Goal: Communication & Community: Answer question/provide support

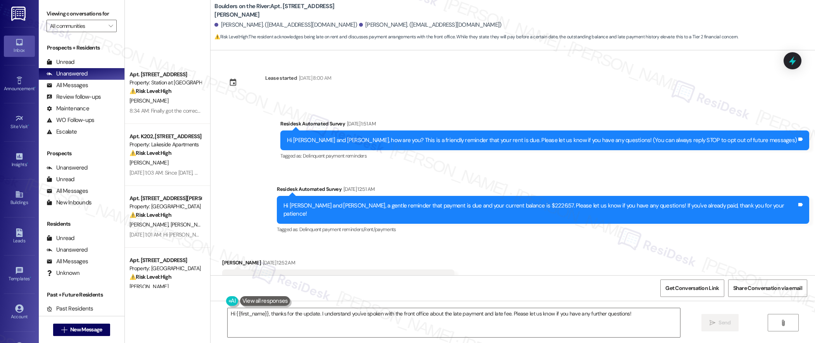
scroll to position [874, 0]
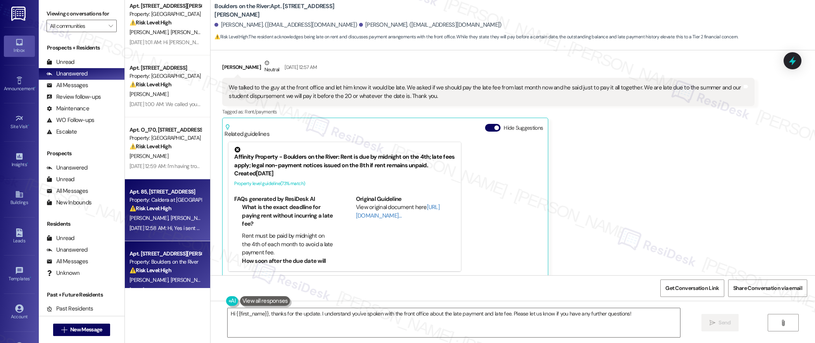
click at [150, 199] on div "Property: Caldera at [GEOGRAPHIC_DATA]" at bounding box center [165, 200] width 72 height 8
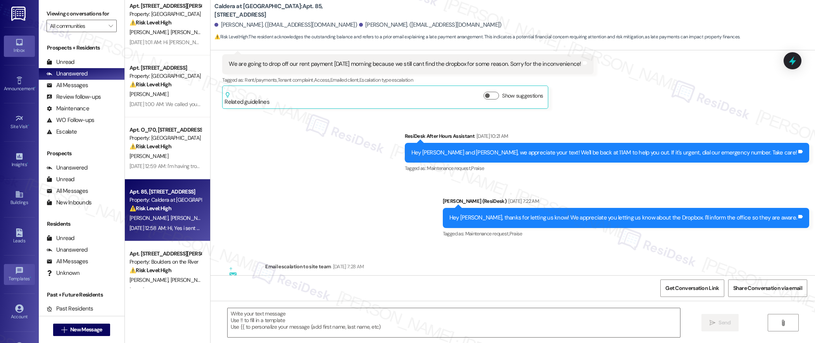
type textarea "Fetching suggested responses. Please feel free to read through the conversation…"
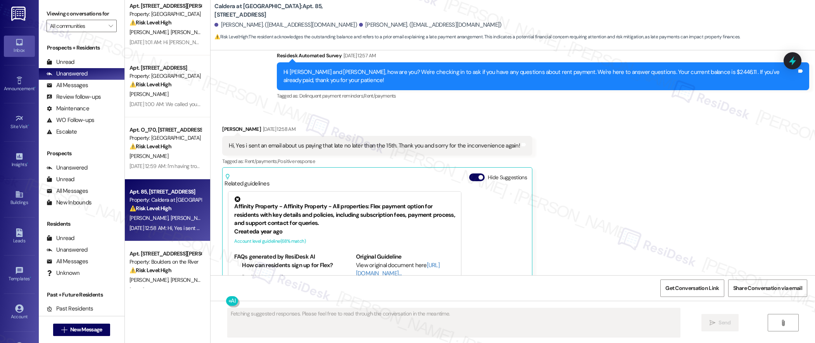
scroll to position [2799, 0]
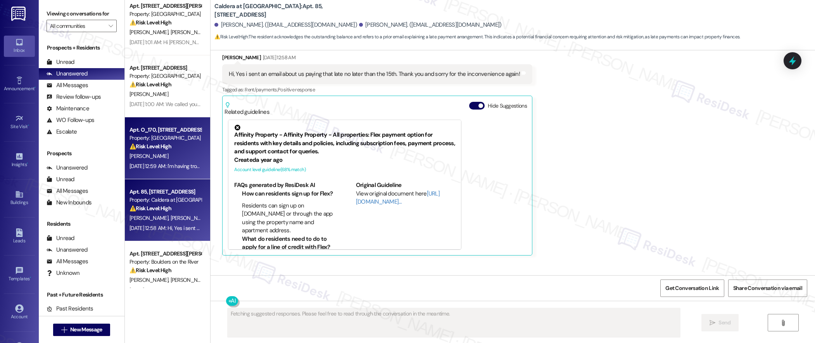
click at [172, 143] on div "⚠️ Risk Level: High The resident is having trouble paying their rent due to an …" at bounding box center [165, 147] width 72 height 8
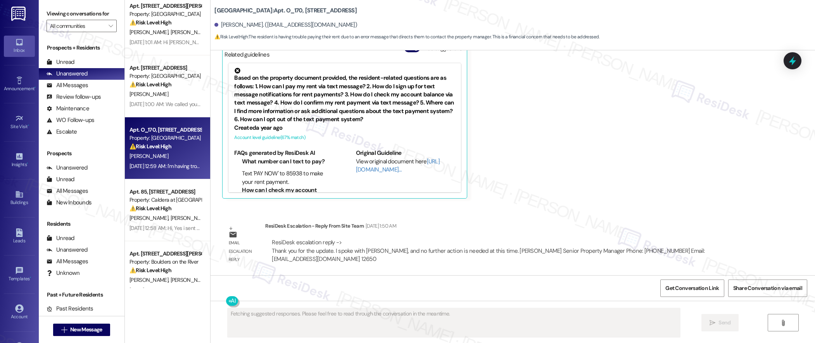
scroll to position [1832, 0]
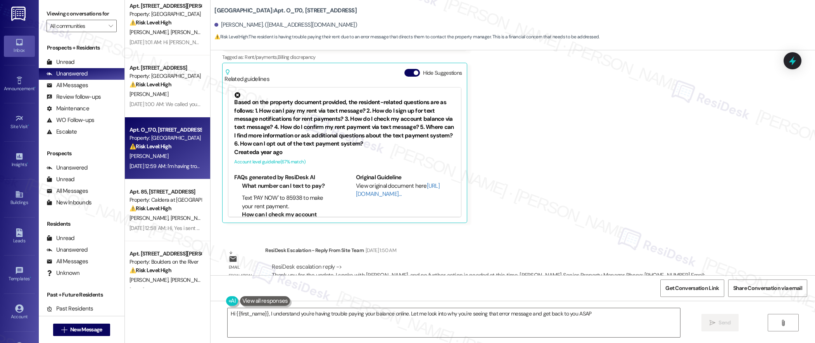
type textarea "Hi {{first_name}}, I understand you're having trouble paying your balance onlin…"
click at [563, 101] on div "Received via SMS [PERSON_NAME] Neutral [DATE] 12:59 AM I'm having trouble payin…" at bounding box center [512, 112] width 604 height 234
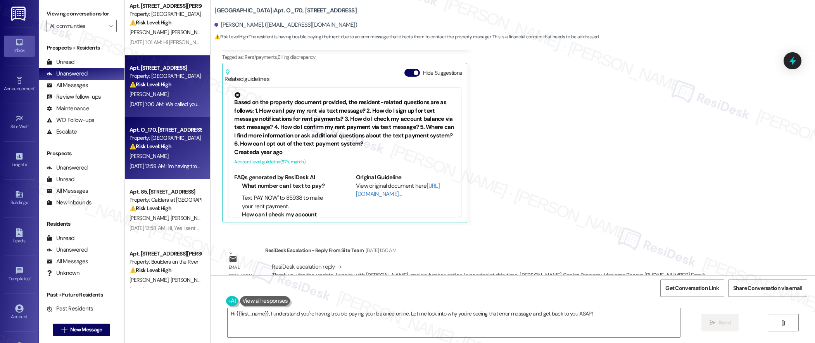
click at [125, 102] on div "Apt. 875_23, [STREET_ADDRESS] Property: [GEOGRAPHIC_DATA] ⚠️ Risk Level: High T…" at bounding box center [167, 86] width 85 height 62
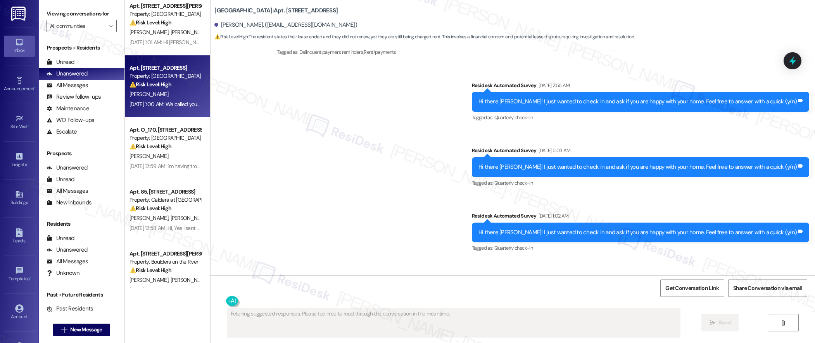
scroll to position [2001, 0]
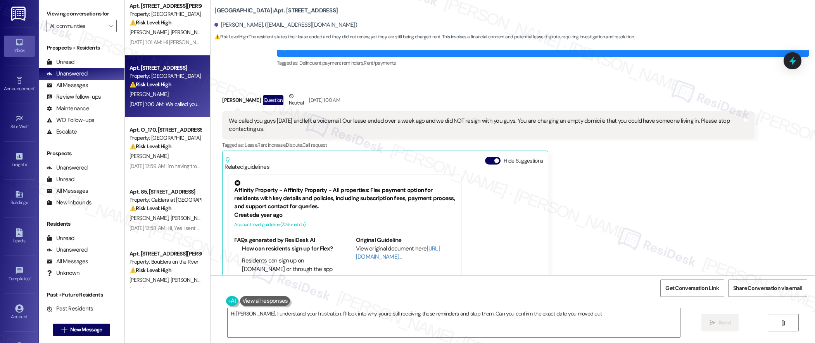
type textarea "Hi [PERSON_NAME], I understand your frustration. I'll look into why you're stil…"
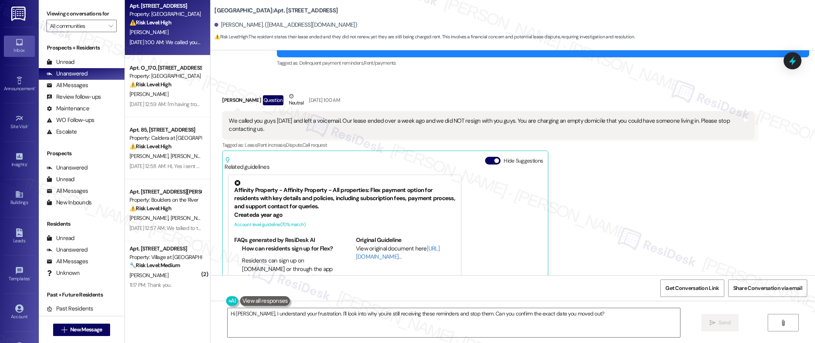
scroll to position [2000, 0]
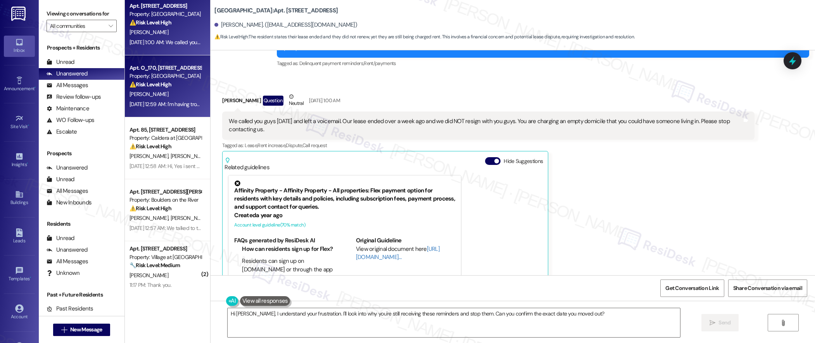
click at [134, 93] on span "[PERSON_NAME]" at bounding box center [148, 94] width 39 height 7
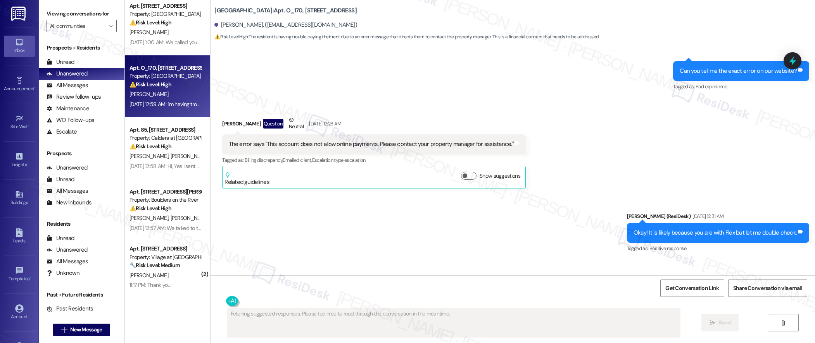
scroll to position [1760, 0]
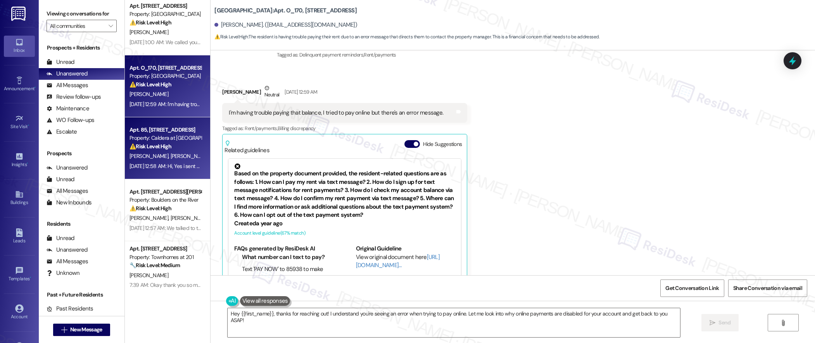
click at [158, 162] on div "[DATE] 12:58 AM: Hi, Yes i sent an email about us paying that late no later tha…" at bounding box center [165, 167] width 73 height 10
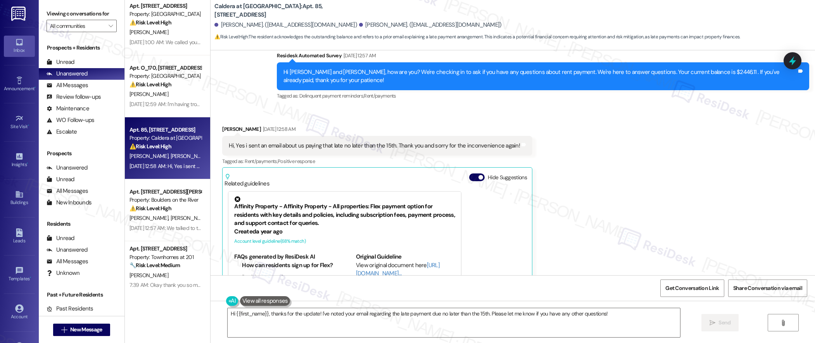
scroll to position [193, 0]
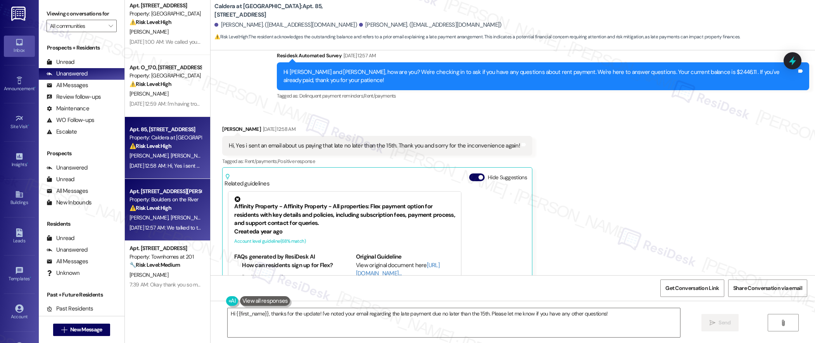
click at [156, 224] on div "[DATE] 12:57 AM: We talked to the guy at the front office and let him know it w…" at bounding box center [165, 228] width 73 height 10
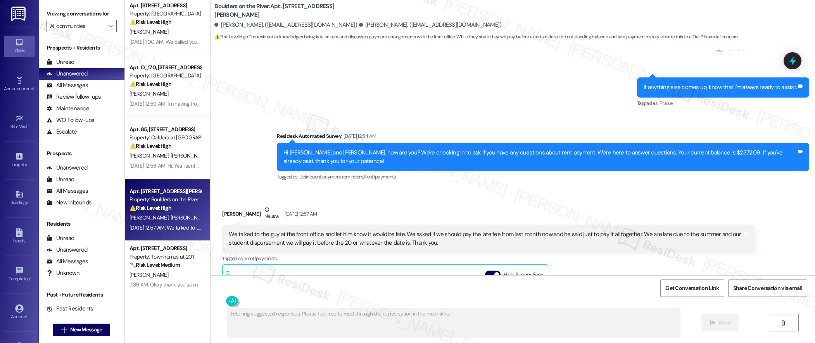
scroll to position [874, 0]
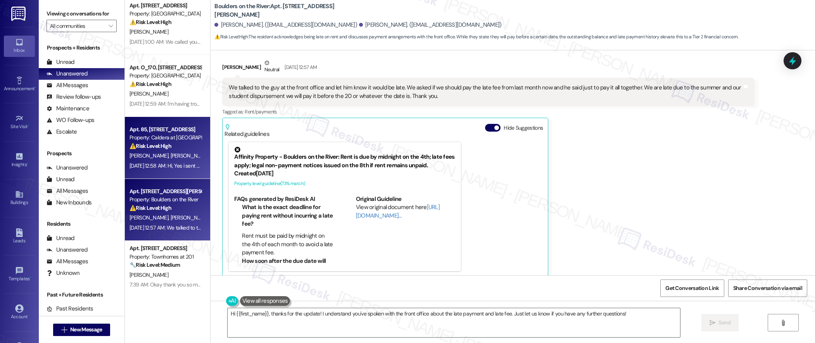
click at [171, 153] on span "[PERSON_NAME]" at bounding box center [190, 155] width 39 height 7
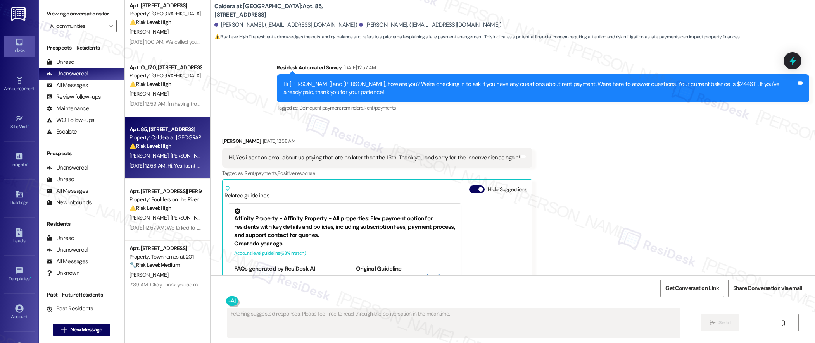
scroll to position [2727, 0]
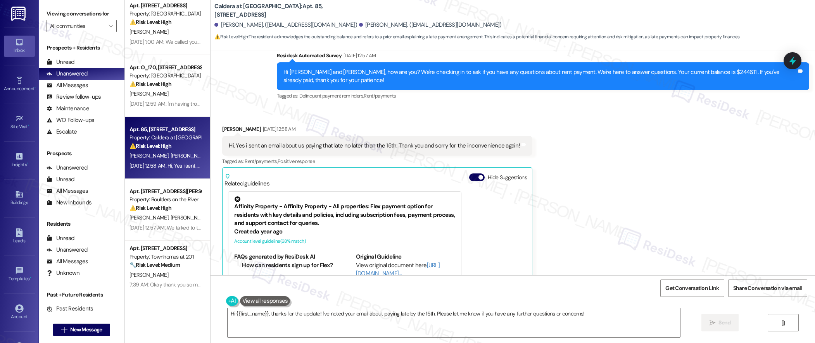
click at [613, 123] on div "Received via SMS [PERSON_NAME] [DATE] 12:58 AM Hi, Yes i sent an email about us…" at bounding box center [512, 221] width 604 height 226
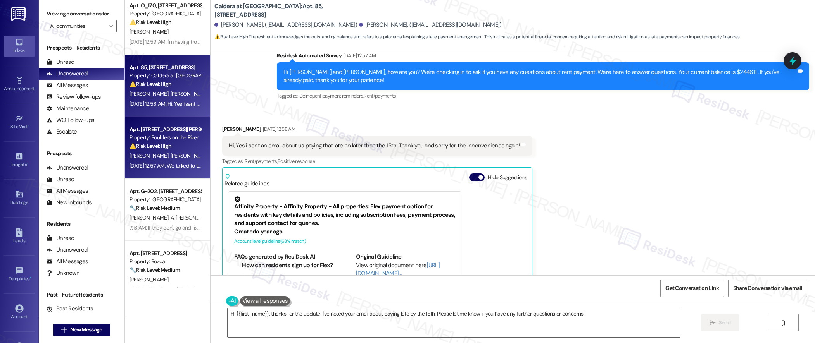
click at [175, 158] on div "J. Box [PERSON_NAME]" at bounding box center [165, 156] width 73 height 10
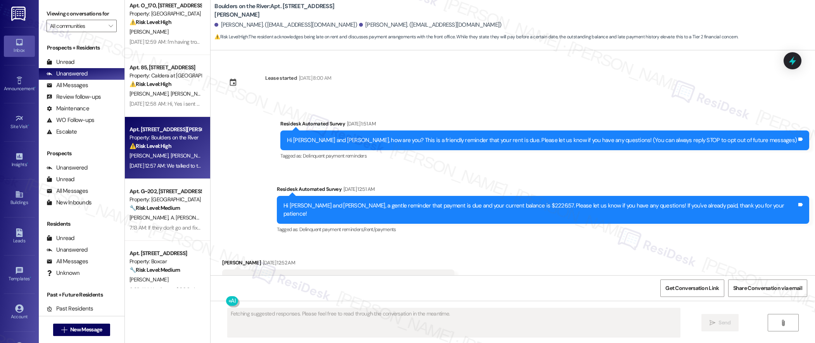
scroll to position [874, 0]
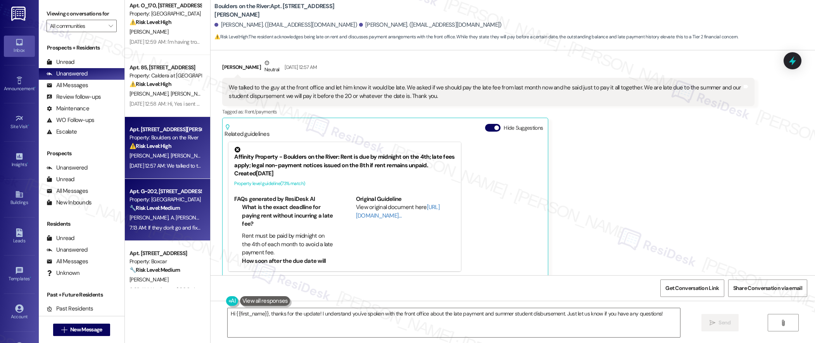
click at [155, 212] on div "🔧 Risk Level: Medium The resident is reporting damage to the wall that they bel…" at bounding box center [165, 208] width 72 height 8
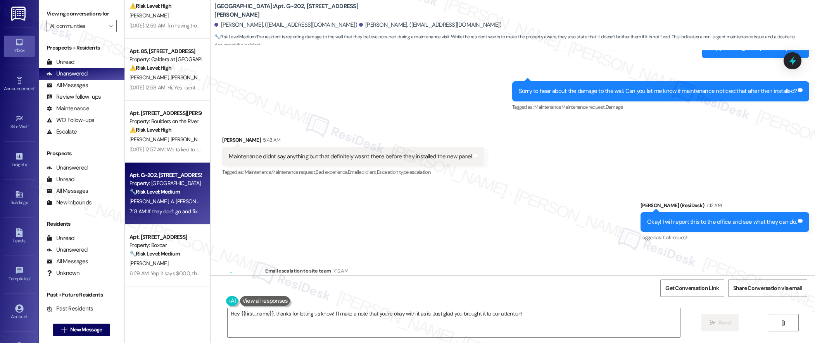
scroll to position [215, 0]
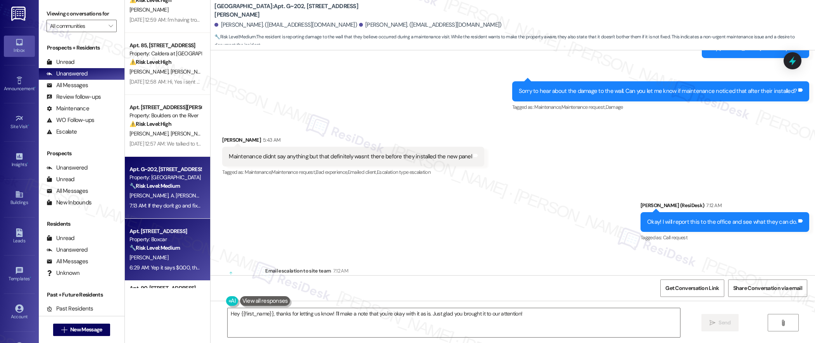
click at [164, 236] on div "Property: Boxcar" at bounding box center [165, 240] width 72 height 8
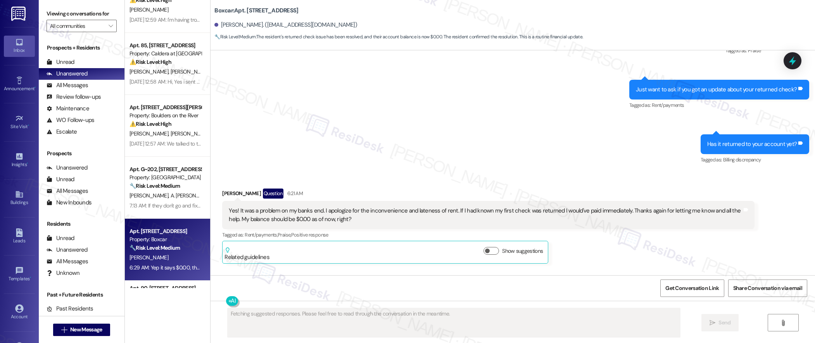
scroll to position [1207, 0]
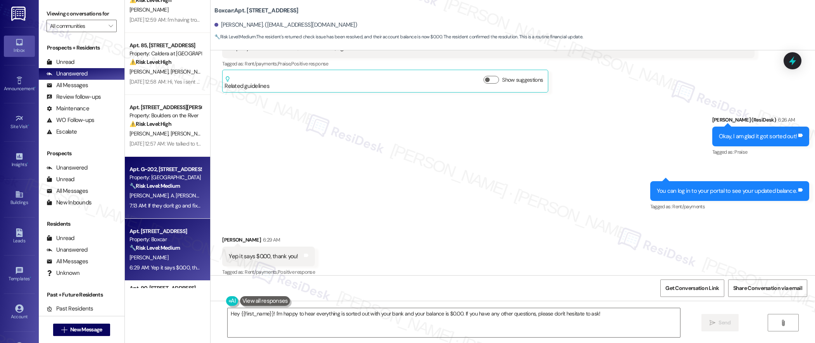
click at [173, 180] on div "Property: [GEOGRAPHIC_DATA]" at bounding box center [165, 178] width 72 height 8
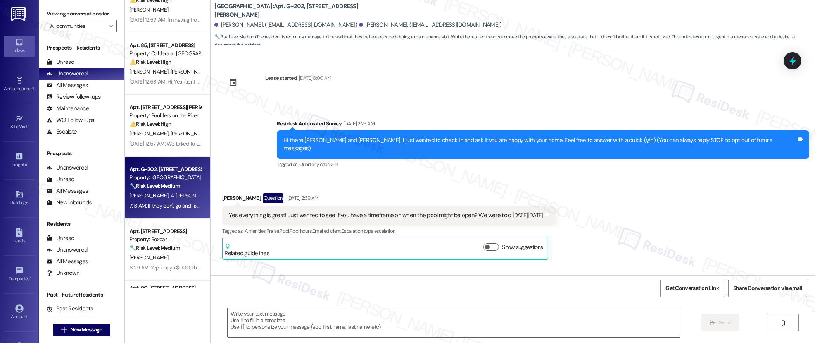
scroll to position [2762, 0]
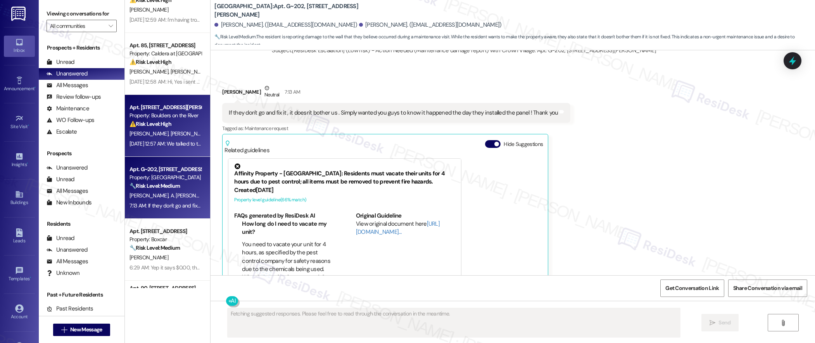
click at [171, 131] on span "[PERSON_NAME]" at bounding box center [190, 133] width 39 height 7
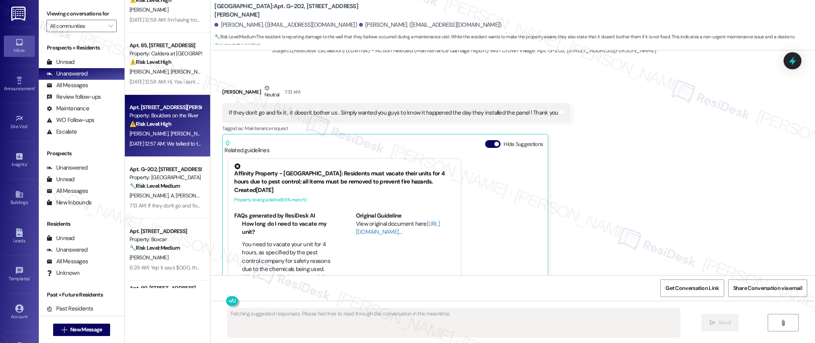
scroll to position [946, 0]
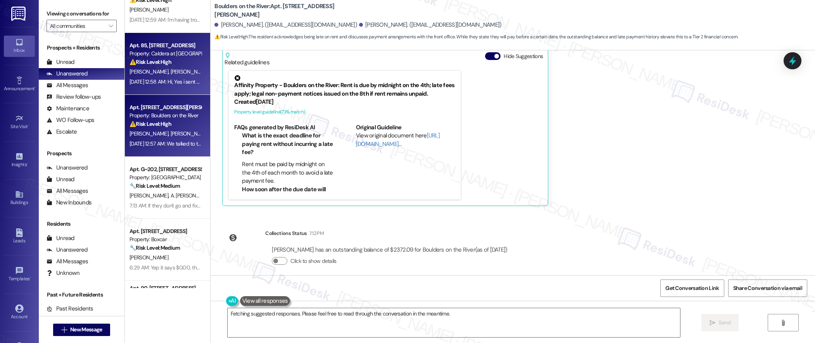
click at [165, 77] on div "[PERSON_NAME] [PERSON_NAME]" at bounding box center [165, 72] width 73 height 10
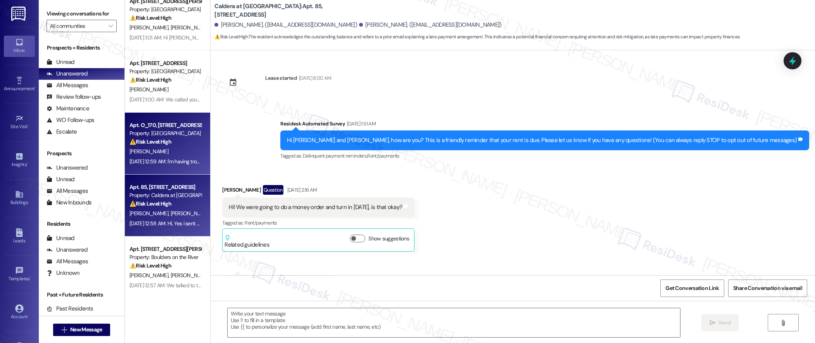
scroll to position [72, 0]
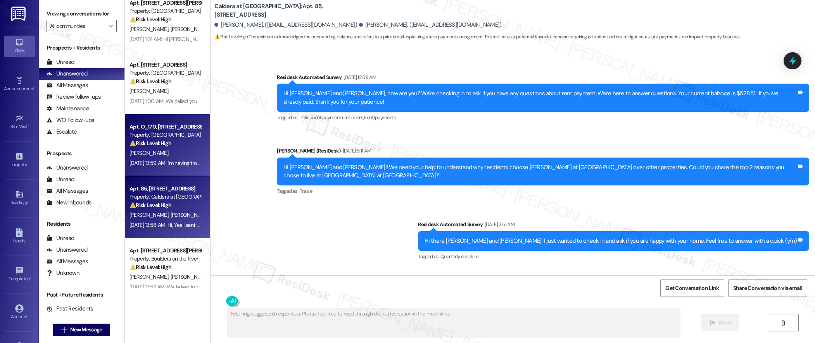
click at [173, 143] on div "⚠️ Risk Level: High The resident is having trouble paying their rent due to an …" at bounding box center [165, 144] width 72 height 8
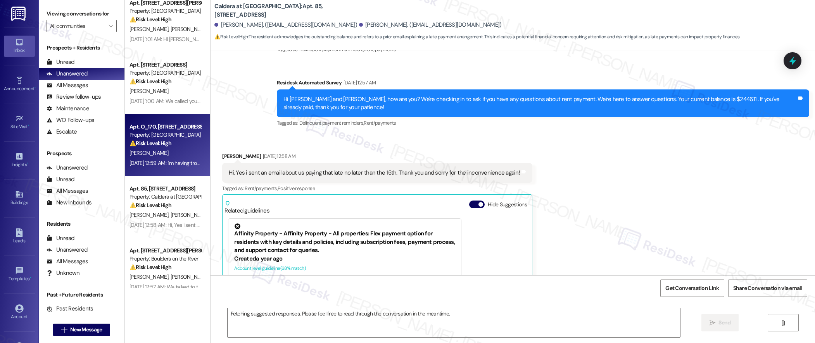
scroll to position [2727, 0]
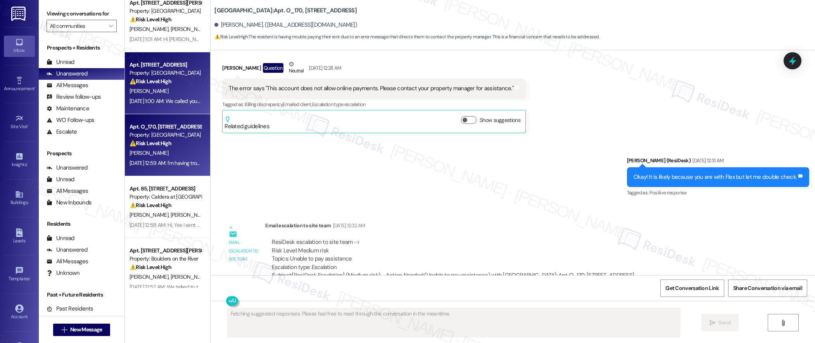
click at [165, 109] on div "Apt. 875_23, [STREET_ADDRESS] Property: [GEOGRAPHIC_DATA] ⚠️ Risk Level: High T…" at bounding box center [167, 83] width 85 height 62
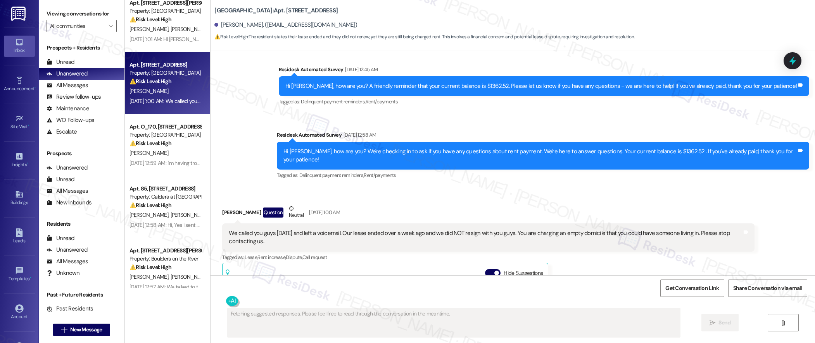
scroll to position [2001, 0]
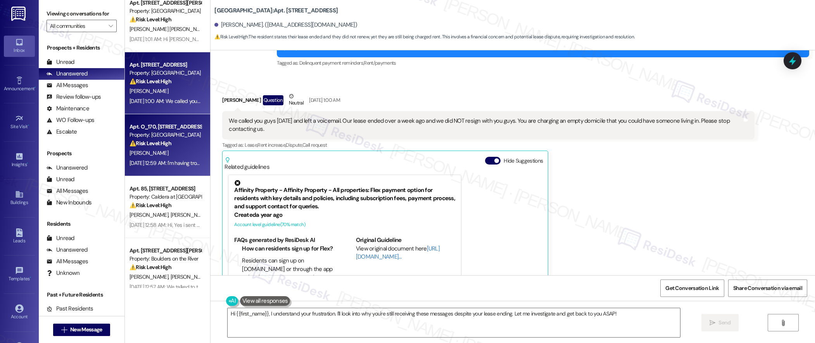
click at [165, 118] on div "Apt. O_170, [STREET_ADDRESS] Property: [GEOGRAPHIC_DATA] ⚠️ Risk Level: High Th…" at bounding box center [167, 145] width 85 height 62
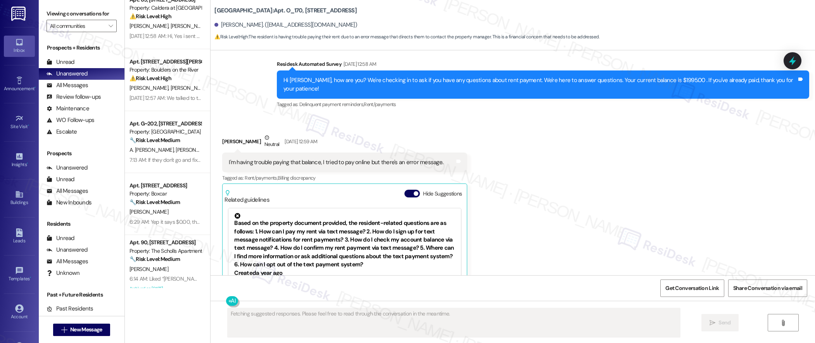
scroll to position [1760, 0]
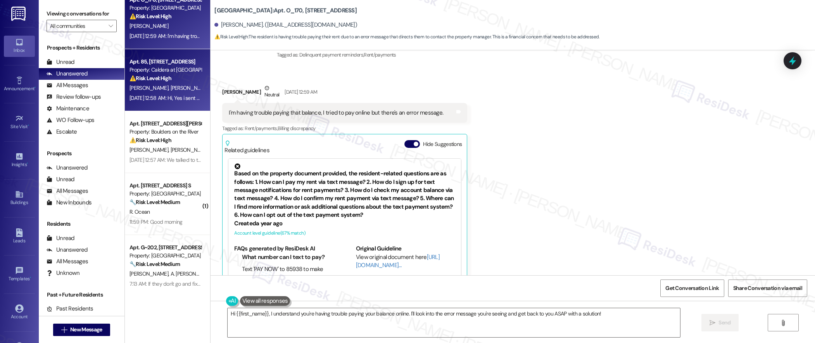
click at [156, 99] on div "[DATE] 12:58 AM: Hi, Yes i sent an email about us paying that late no later tha…" at bounding box center [281, 98] width 305 height 7
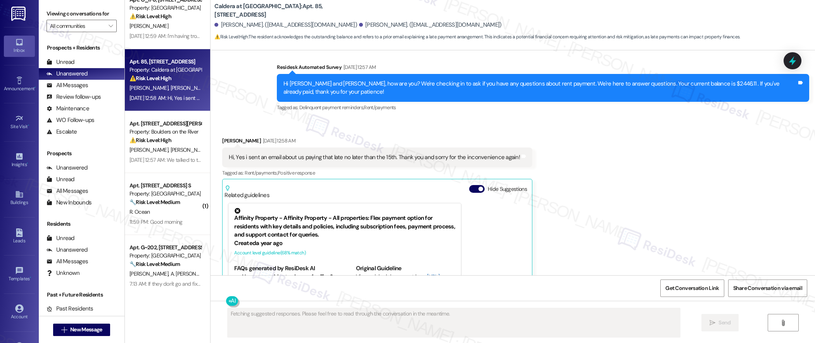
scroll to position [2727, 0]
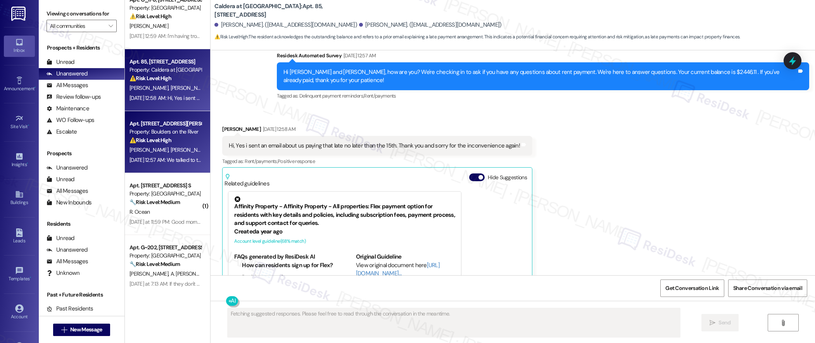
click at [157, 159] on div "[DATE] 12:57 AM: We talked to the guy at the front office and let him know it w…" at bounding box center [480, 160] width 703 height 7
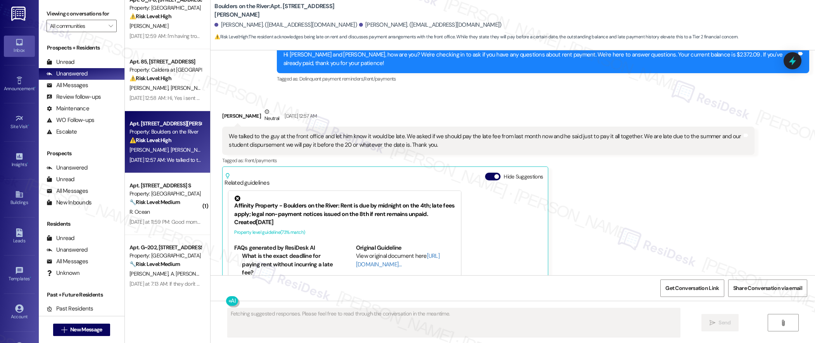
scroll to position [874, 0]
